Goal: Obtain resource: Download file/media

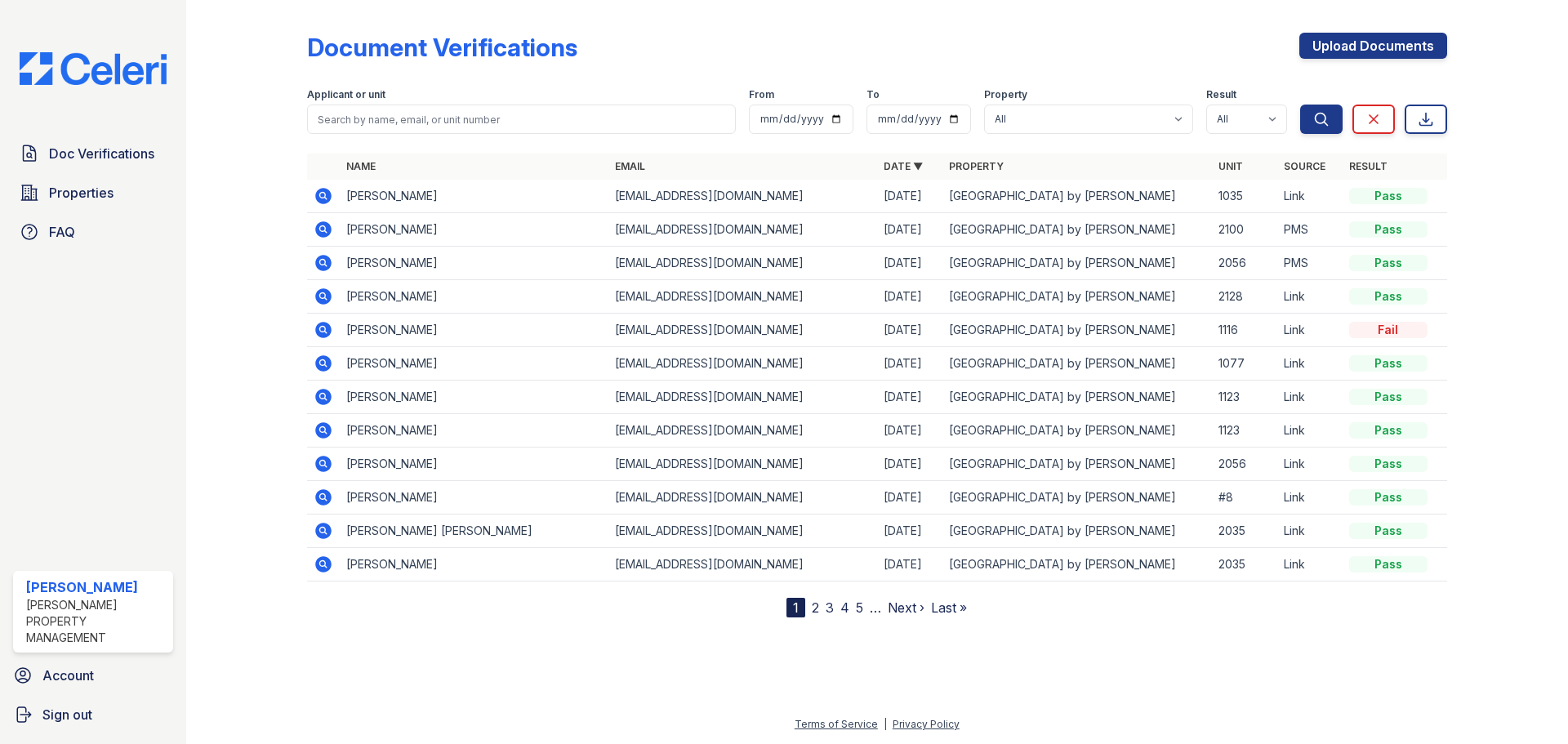
click at [322, 333] on icon at bounding box center [322, 329] width 16 height 16
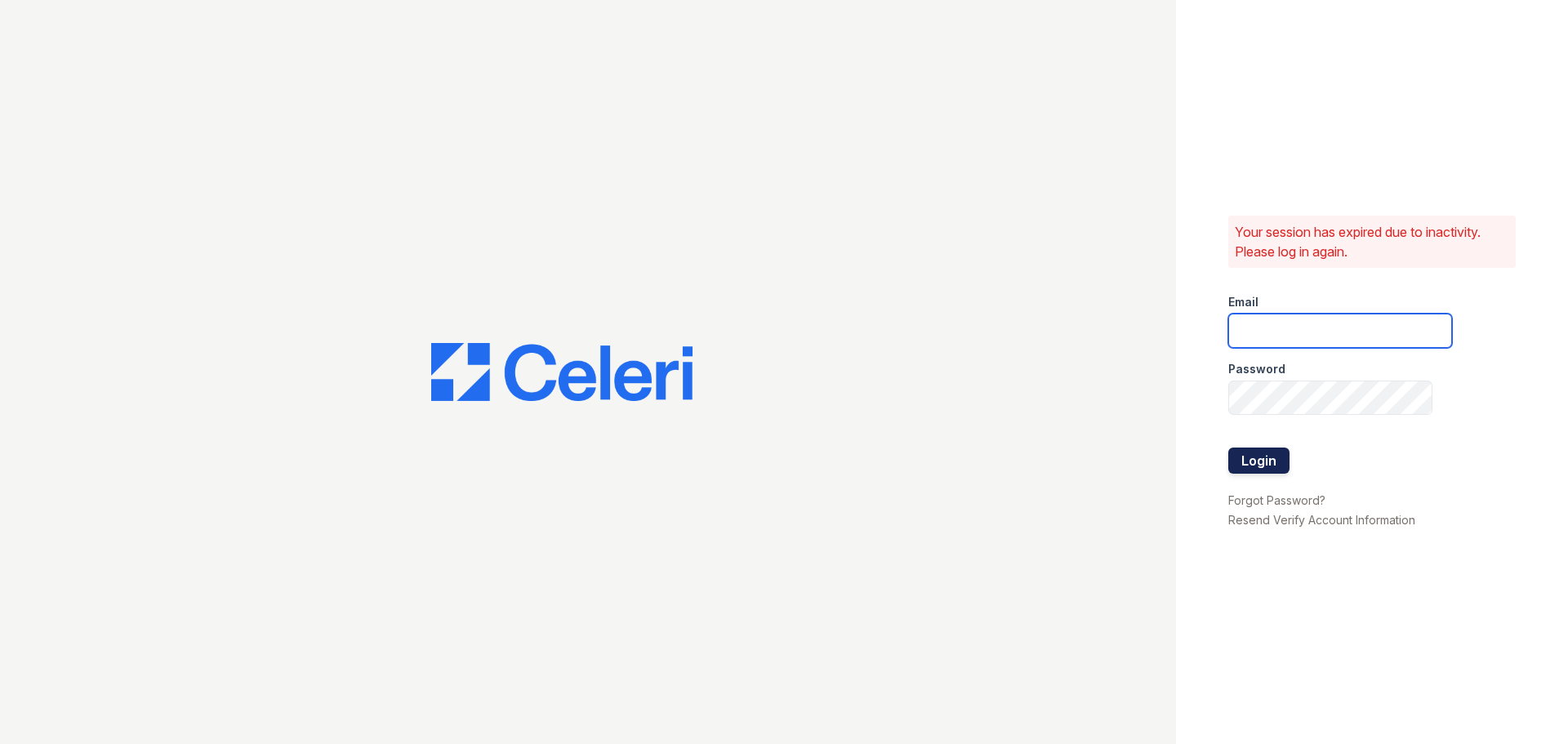
type input "[EMAIL_ADDRESS][DOMAIN_NAME]"
click at [1270, 453] on button "Login" at bounding box center [1259, 460] width 62 height 26
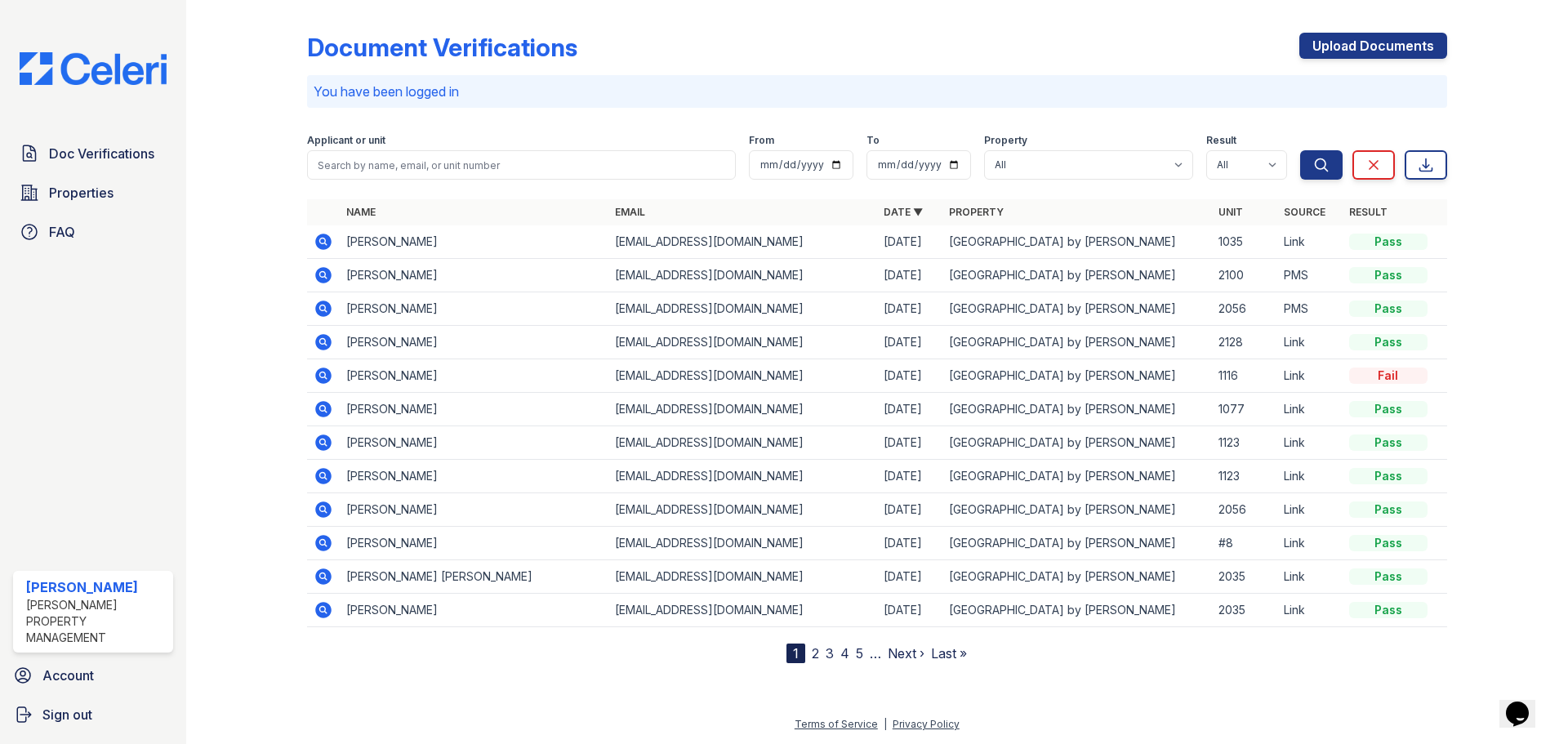
click at [318, 372] on icon at bounding box center [322, 375] width 16 height 16
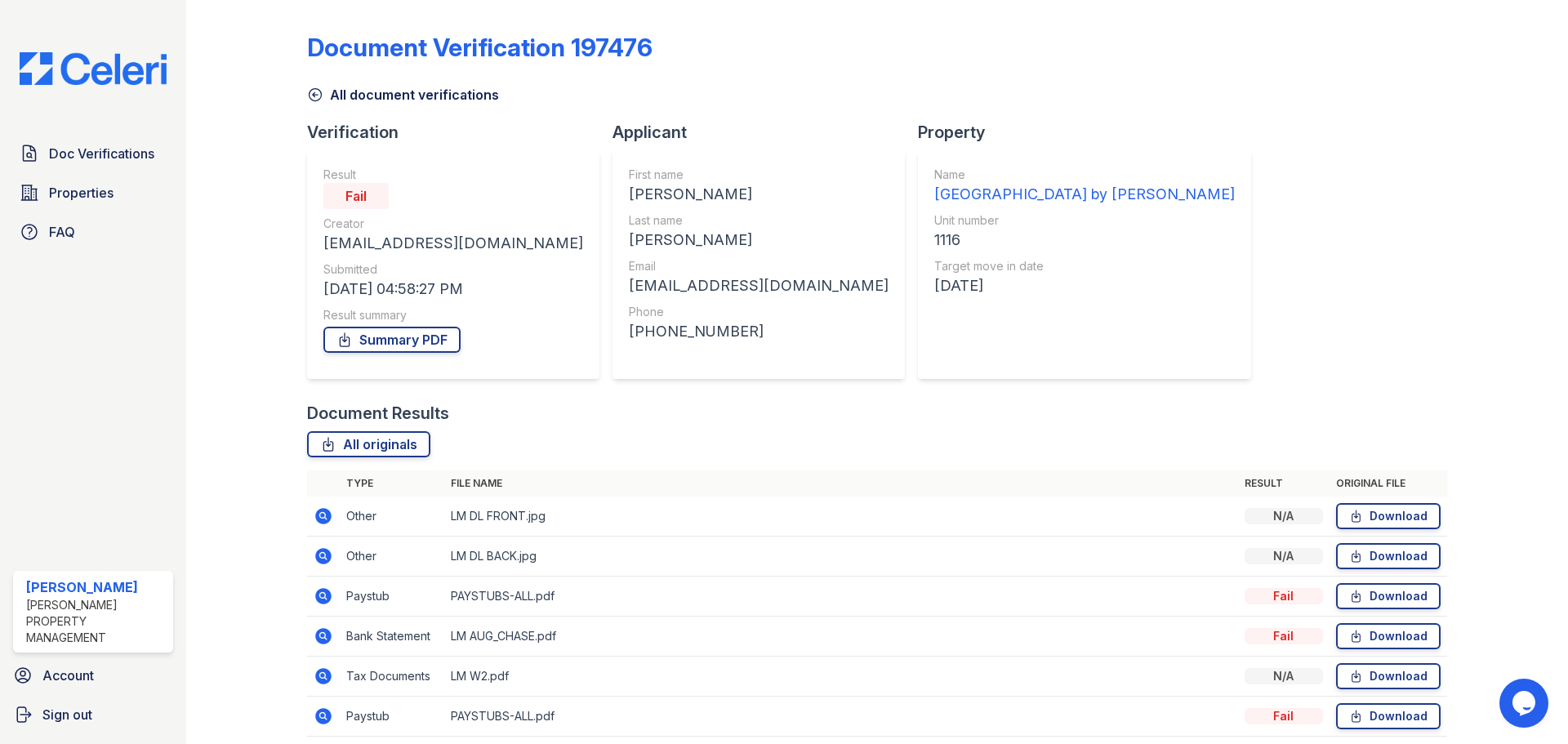
scroll to position [64, 0]
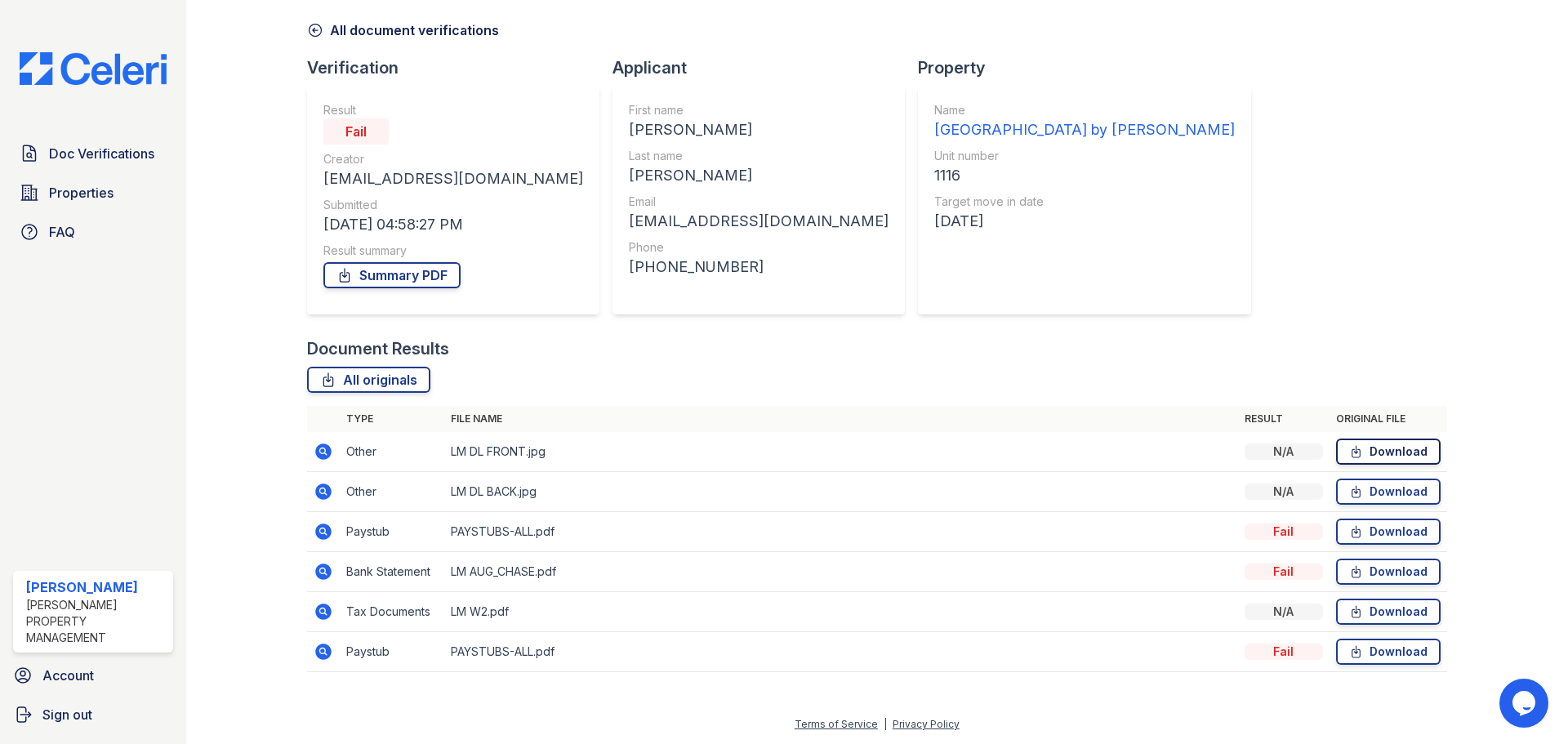
click at [1373, 449] on link "Download" at bounding box center [1388, 450] width 105 height 26
click at [1370, 494] on link "Download" at bounding box center [1388, 491] width 105 height 26
click at [1359, 615] on link "Download" at bounding box center [1388, 611] width 105 height 26
click at [34, 157] on icon at bounding box center [29, 153] width 19 height 19
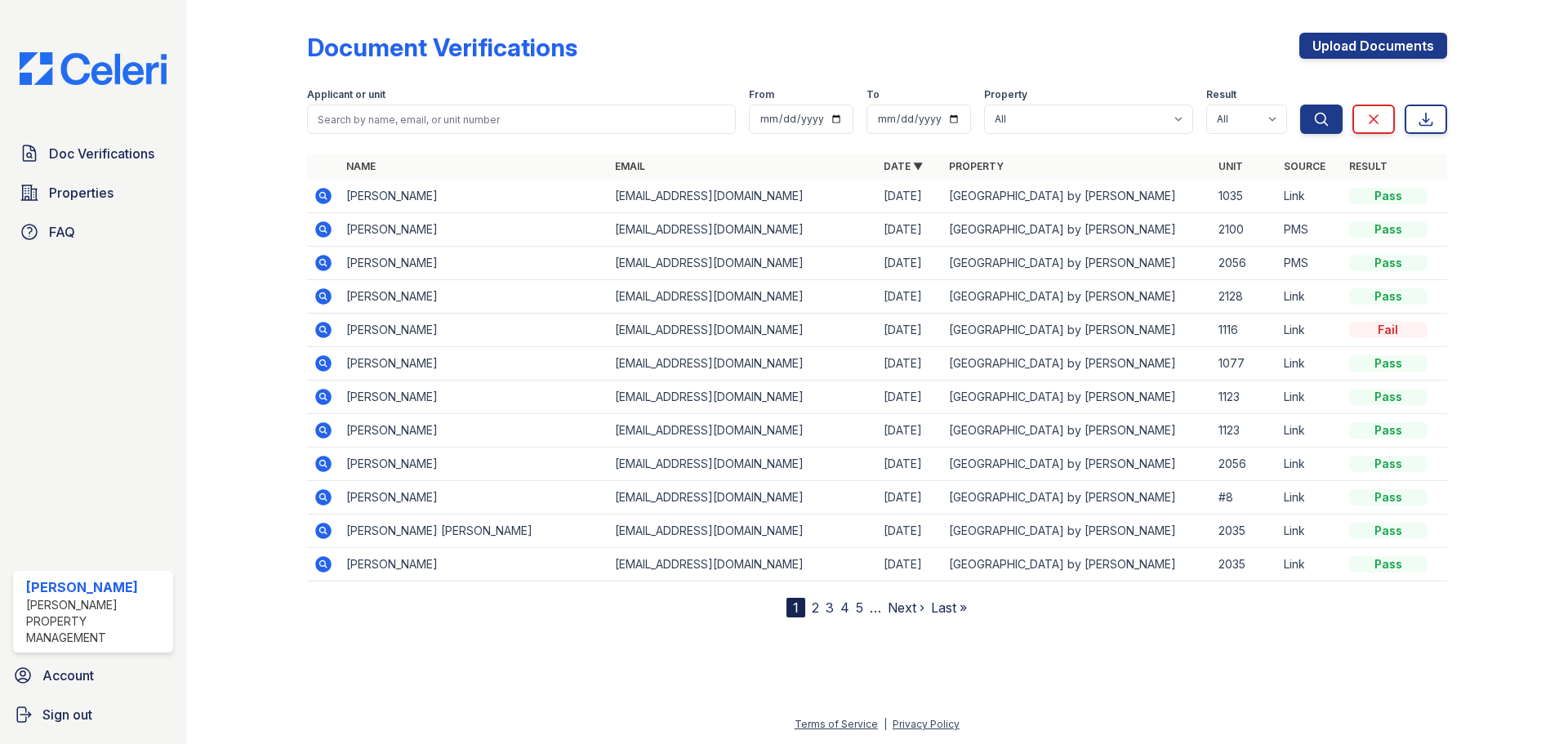
click at [321, 297] on icon at bounding box center [323, 296] width 19 height 19
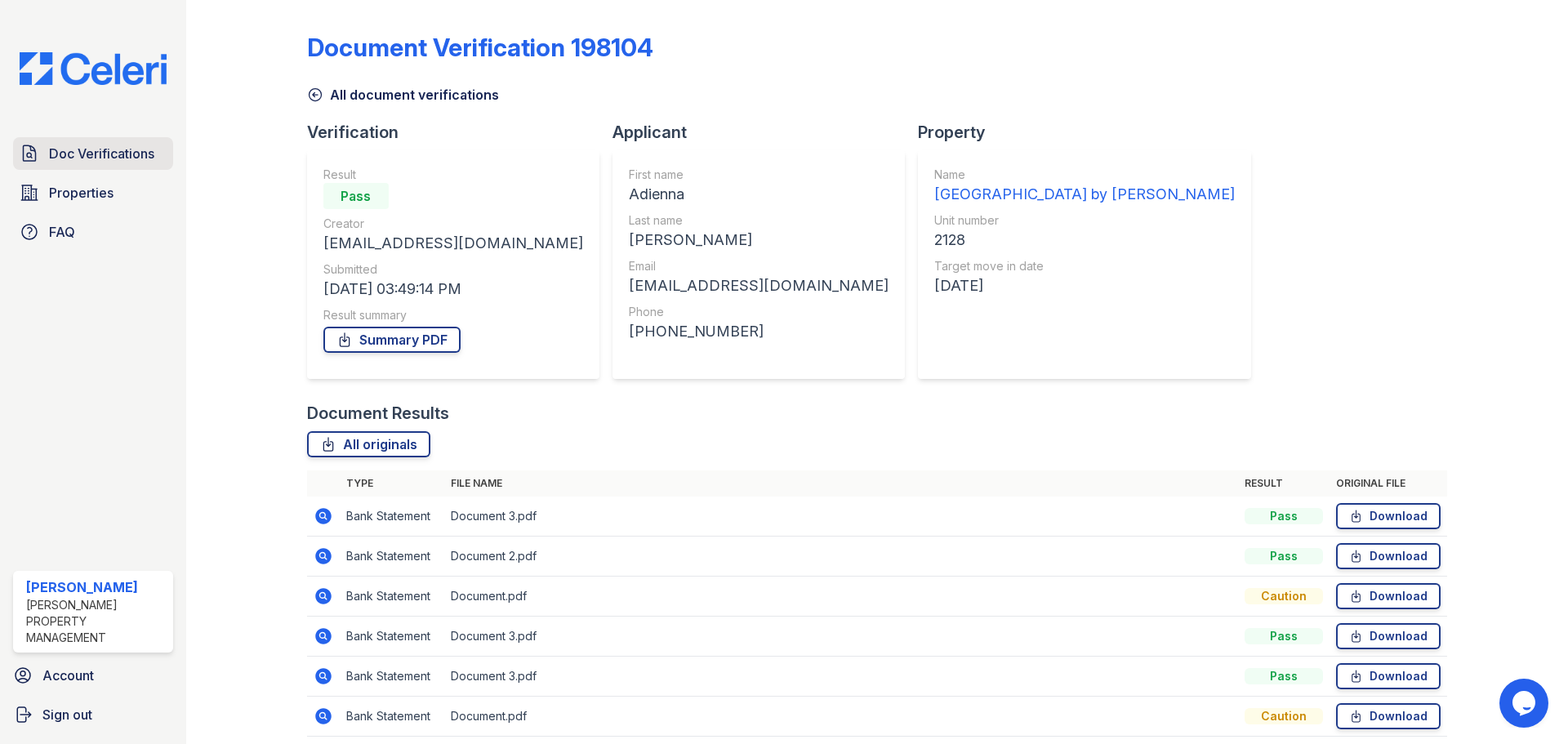
click at [96, 153] on span "Doc Verifications" at bounding box center [101, 153] width 105 height 19
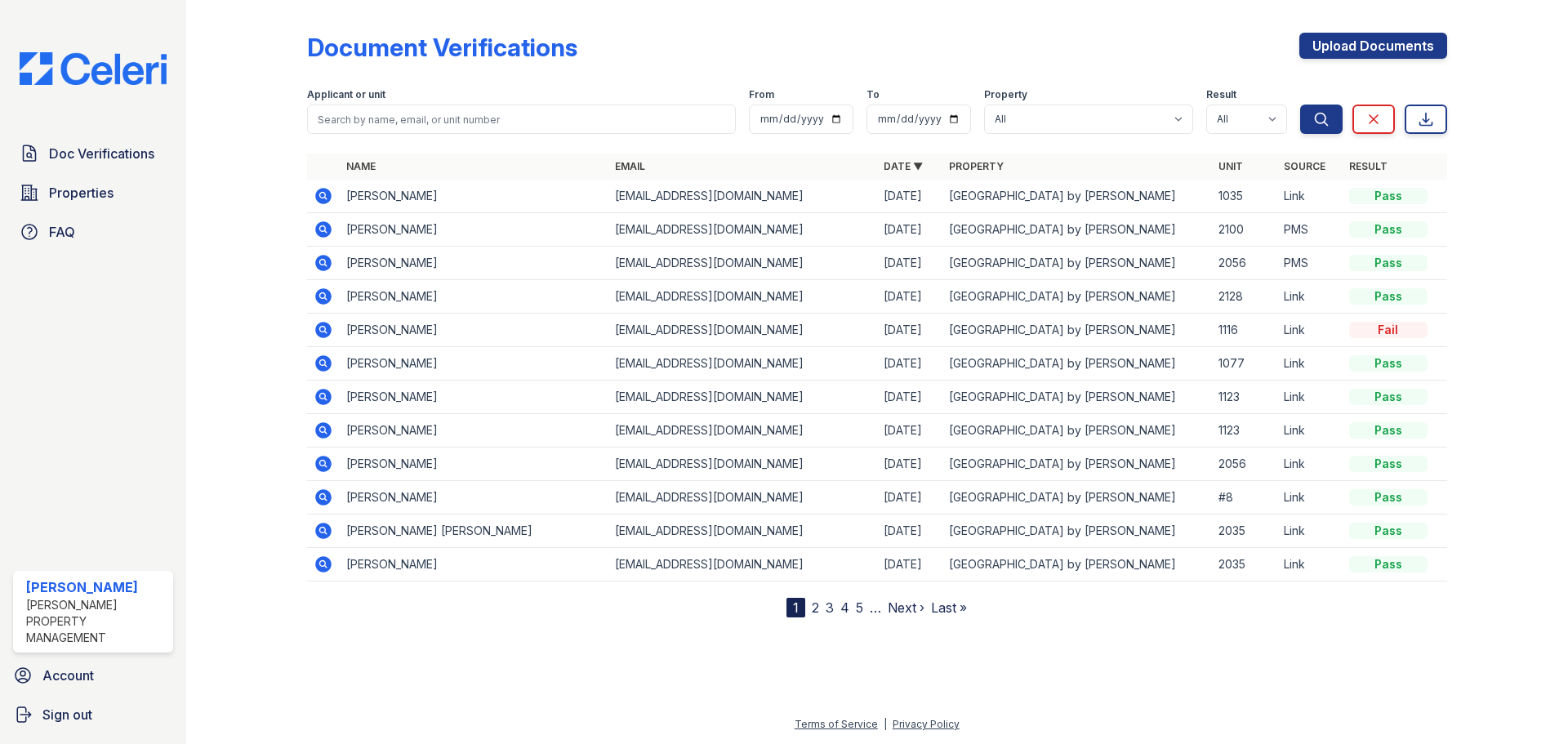
click at [319, 294] on icon at bounding box center [322, 295] width 16 height 16
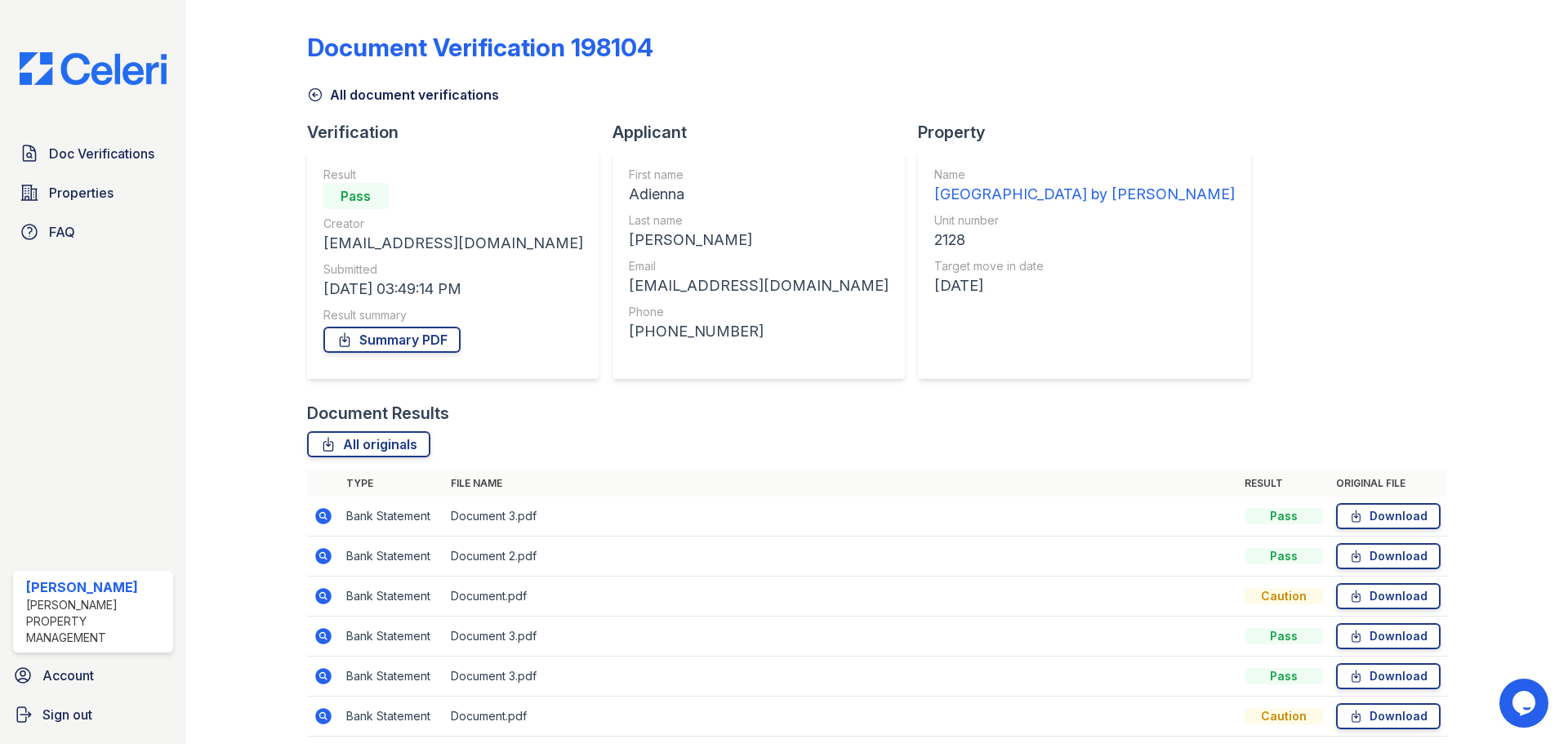
scroll to position [64, 0]
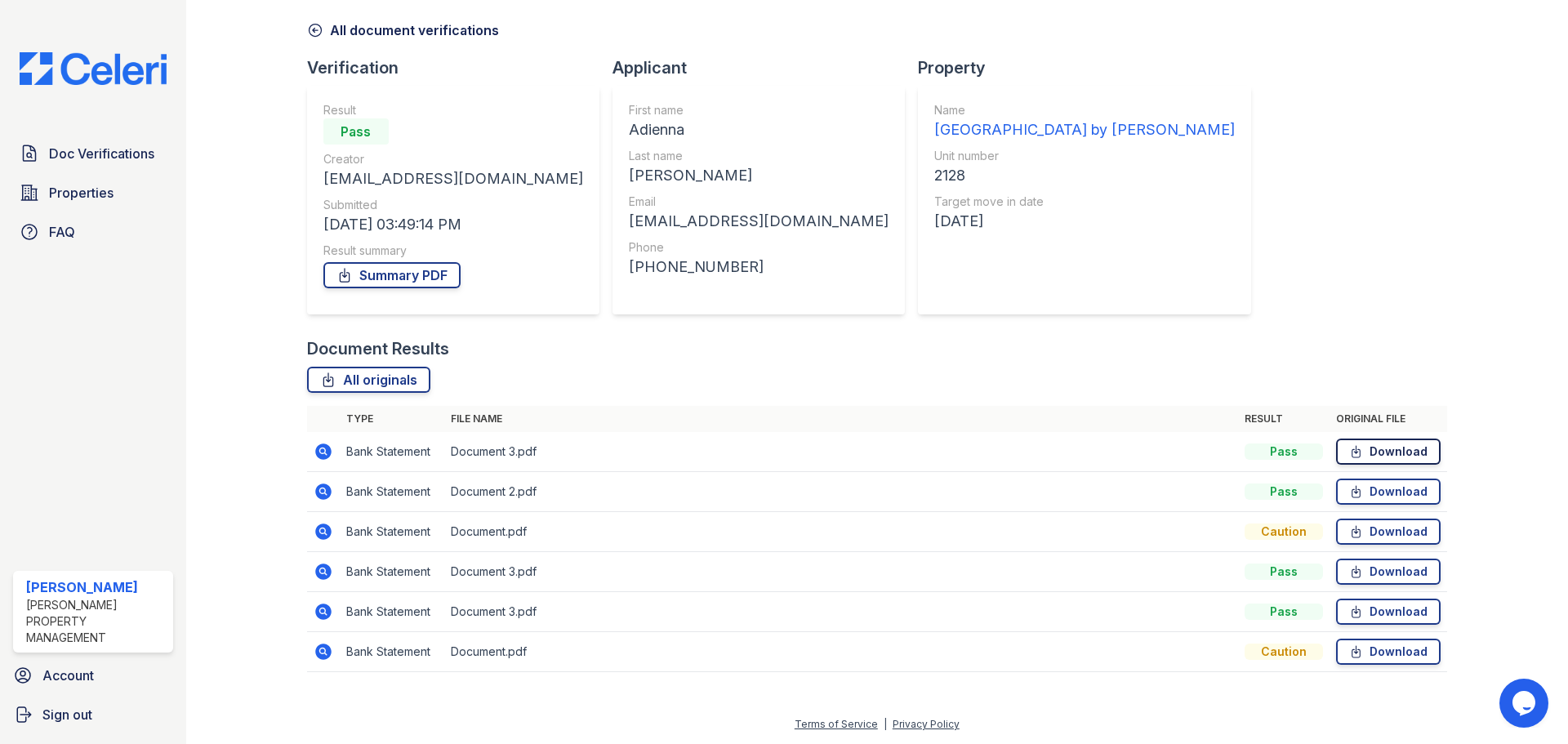
click at [1385, 457] on link "Download" at bounding box center [1388, 450] width 105 height 26
click at [1375, 492] on link "Download" at bounding box center [1388, 491] width 105 height 26
click at [1367, 577] on link "Download" at bounding box center [1388, 571] width 105 height 26
